Goal: Navigation & Orientation: Find specific page/section

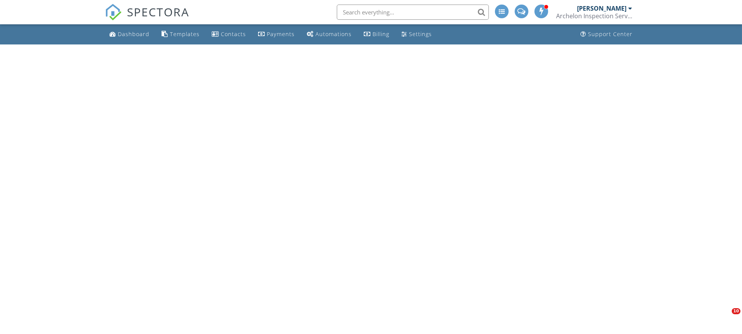
click at [590, 16] on div "Archelon Inspection Service" at bounding box center [594, 16] width 76 height 8
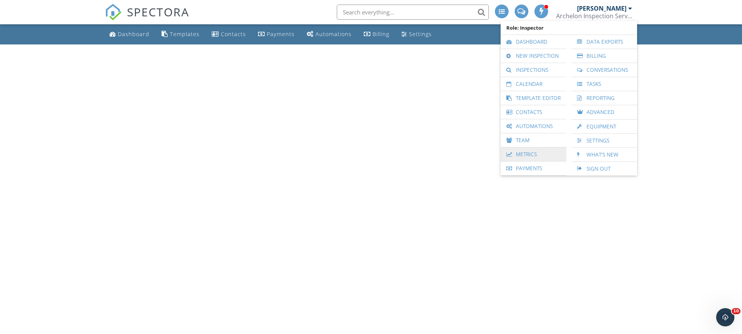
click at [531, 151] on link "Metrics" at bounding box center [533, 154] width 58 height 14
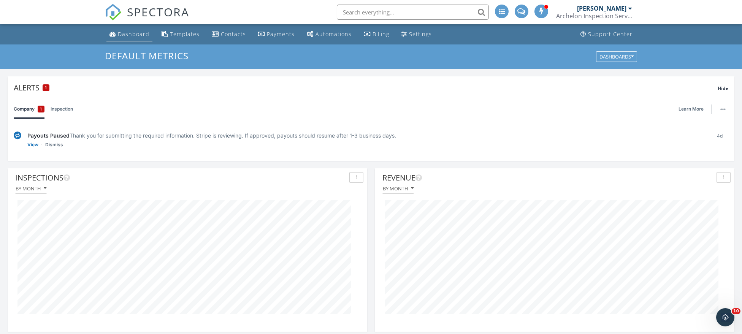
click at [142, 32] on div "Dashboard" at bounding box center [134, 33] width 32 height 7
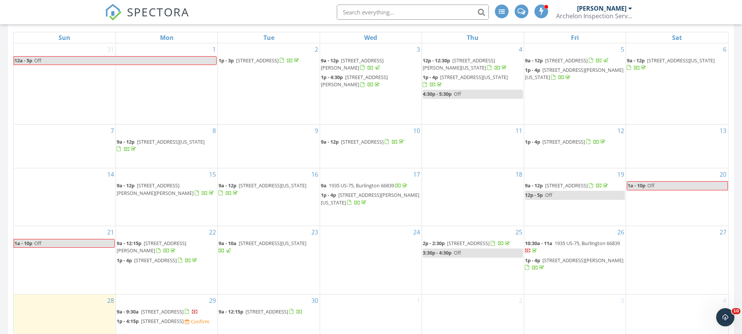
scroll to position [512, 0]
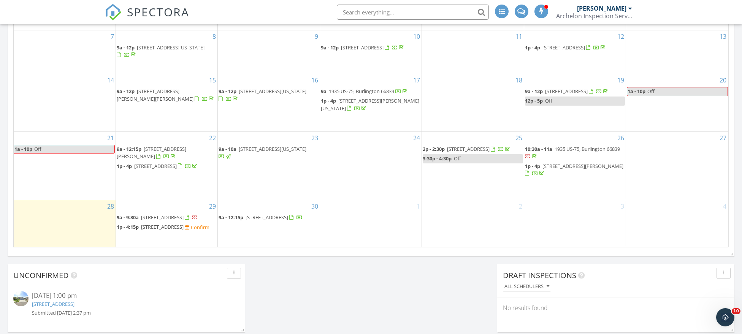
drag, startPoint x: 166, startPoint y: 218, endPoint x: 170, endPoint y: 218, distance: 4.2
click at [170, 223] on span "9305 SW Orca Ct, Blue Springs 64064" at bounding box center [162, 226] width 43 height 7
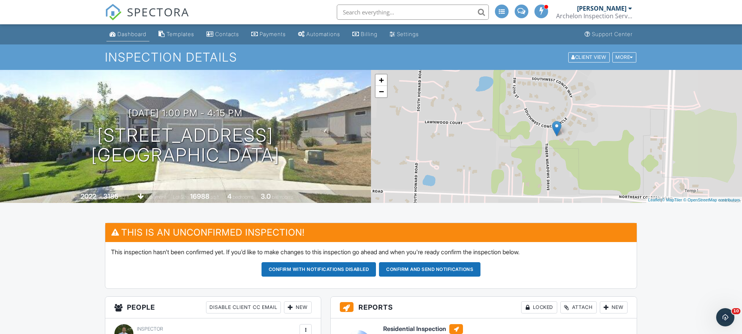
click at [126, 32] on div "Dashboard" at bounding box center [131, 34] width 29 height 6
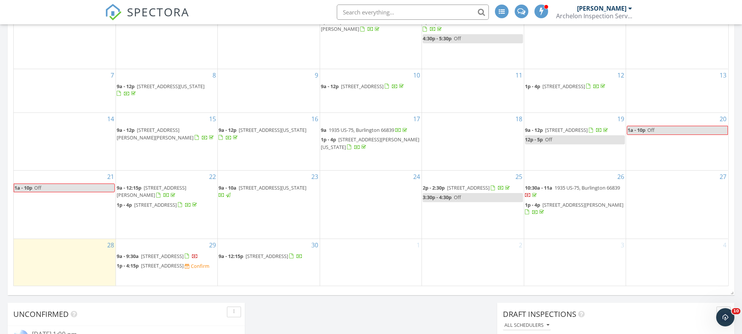
scroll to position [455, 0]
